Goal: Task Accomplishment & Management: Manage account settings

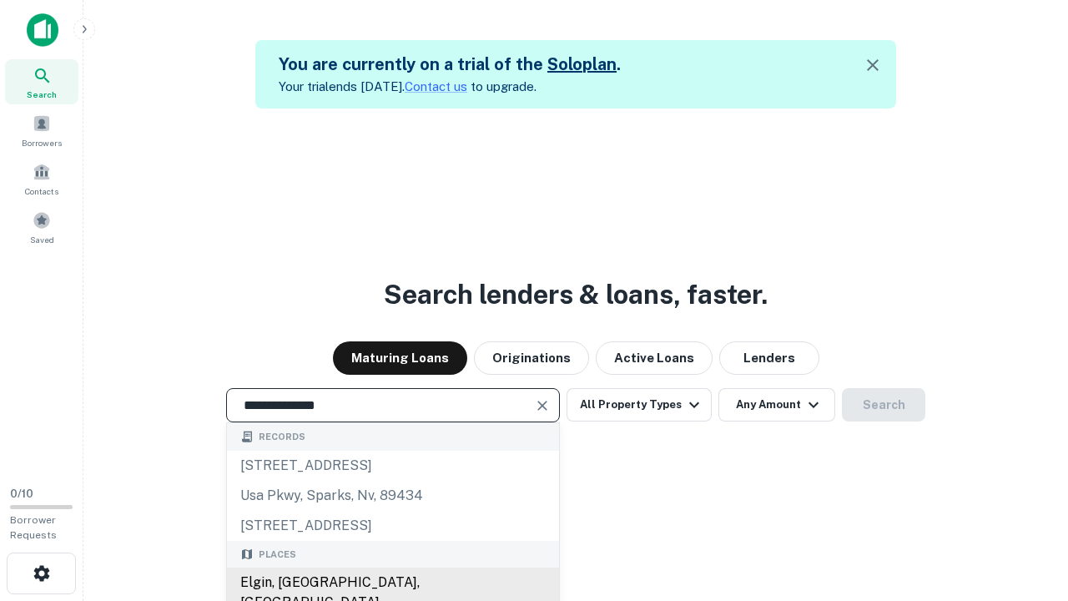
click at [392, 583] on div "Elgin, [GEOGRAPHIC_DATA], [GEOGRAPHIC_DATA]" at bounding box center [393, 593] width 332 height 50
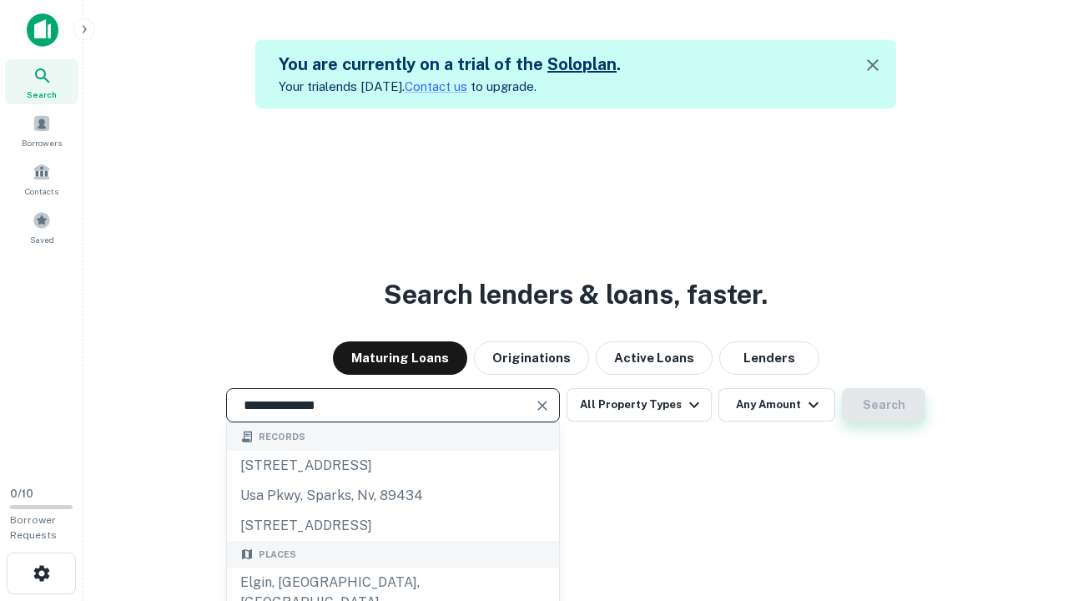
type input "**********"
click at [842, 388] on button "Search" at bounding box center [883, 404] width 83 height 33
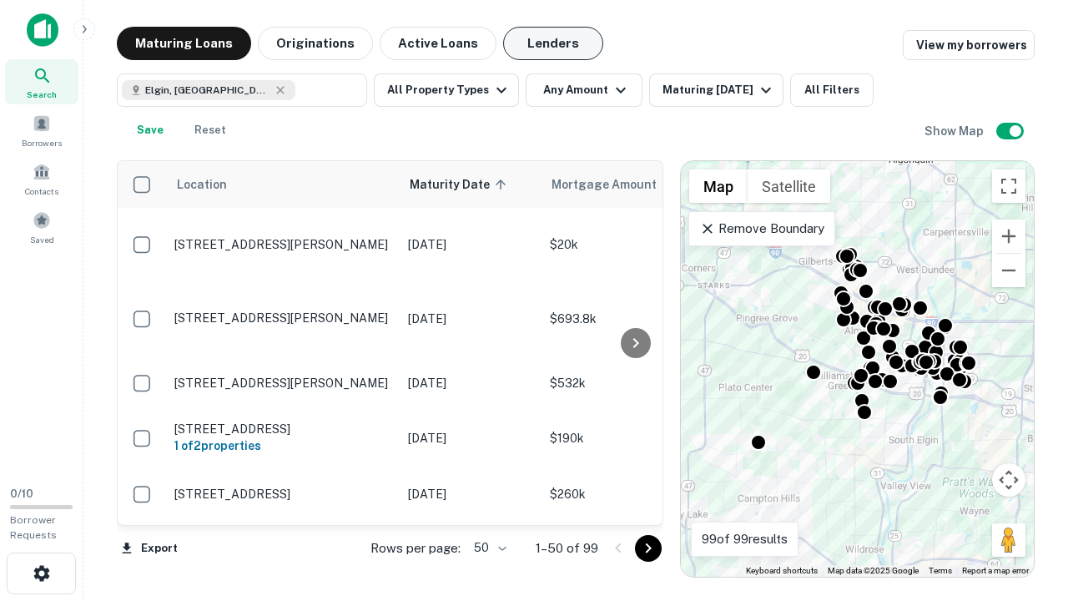
click at [553, 43] on button "Lenders" at bounding box center [553, 43] width 100 height 33
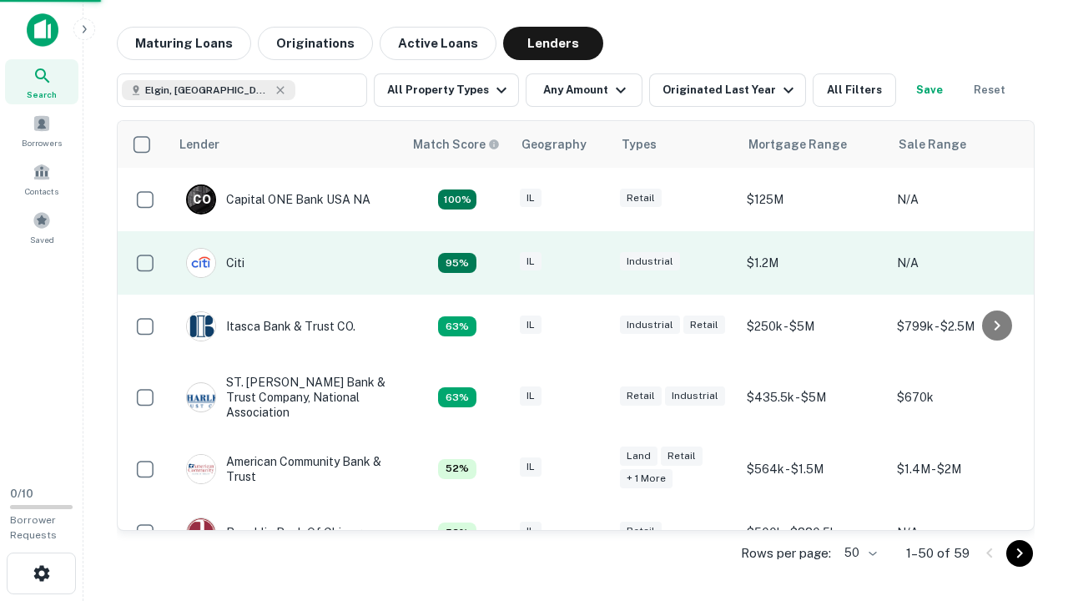
click at [593, 263] on div "IL" at bounding box center [561, 263] width 83 height 23
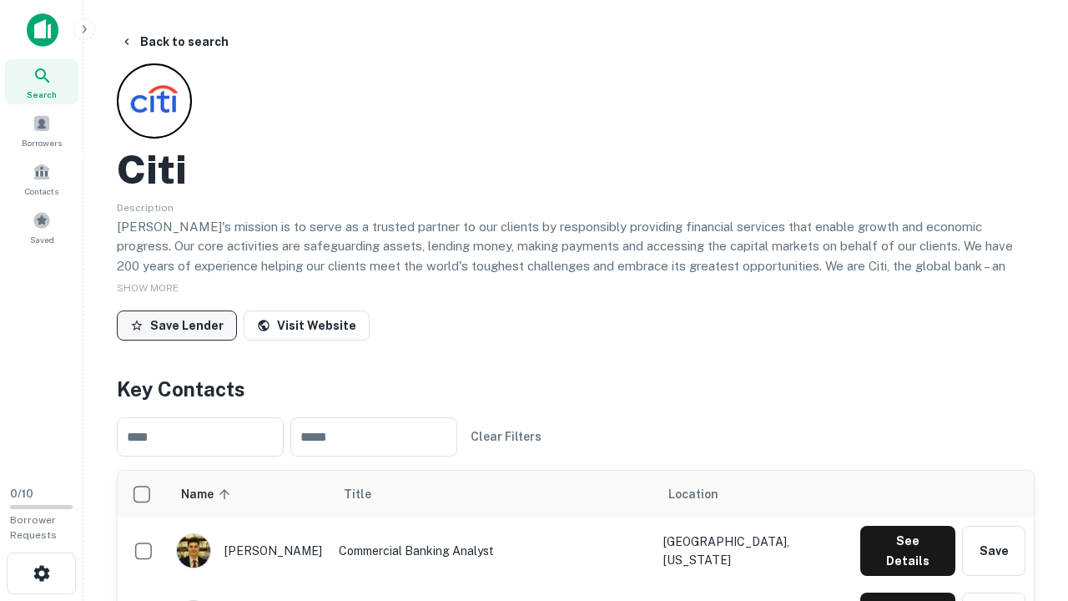
click at [177, 325] on button "Save Lender" at bounding box center [177, 325] width 120 height 30
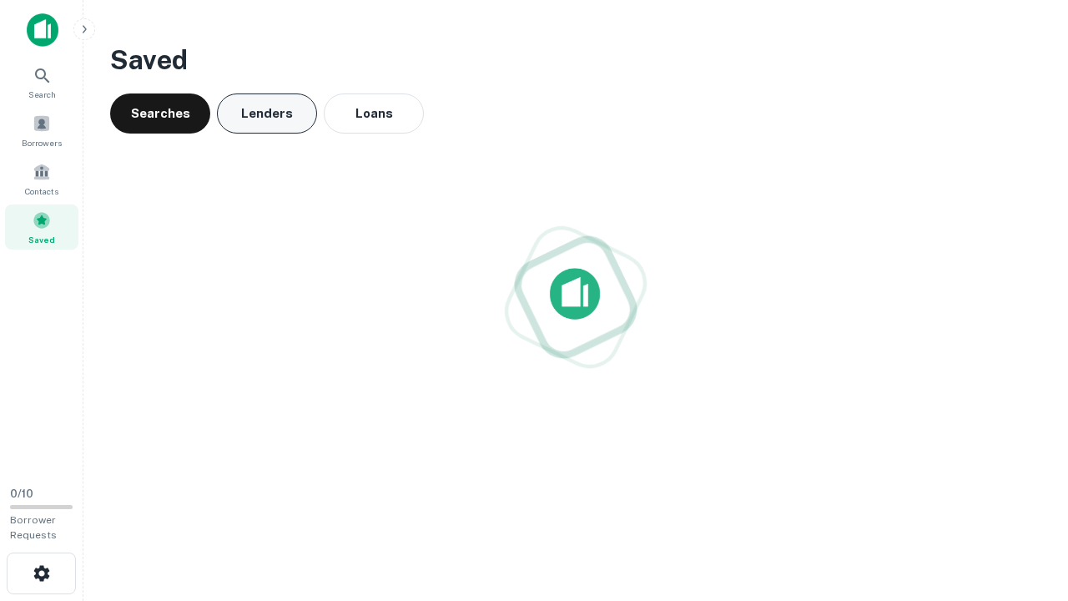
click at [267, 114] on button "Lenders" at bounding box center [267, 113] width 100 height 40
